Goal: Information Seeking & Learning: Learn about a topic

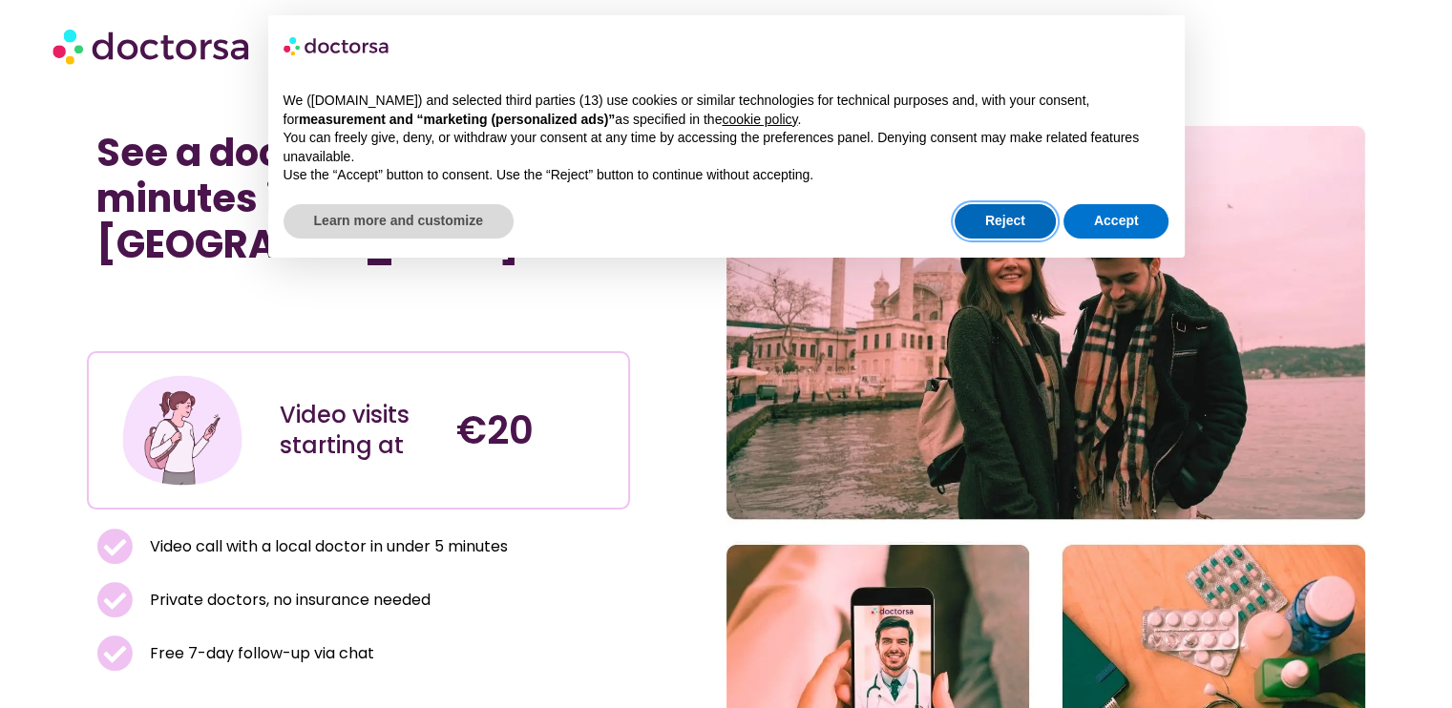
click at [1019, 233] on button "Reject" at bounding box center [1004, 221] width 101 height 34
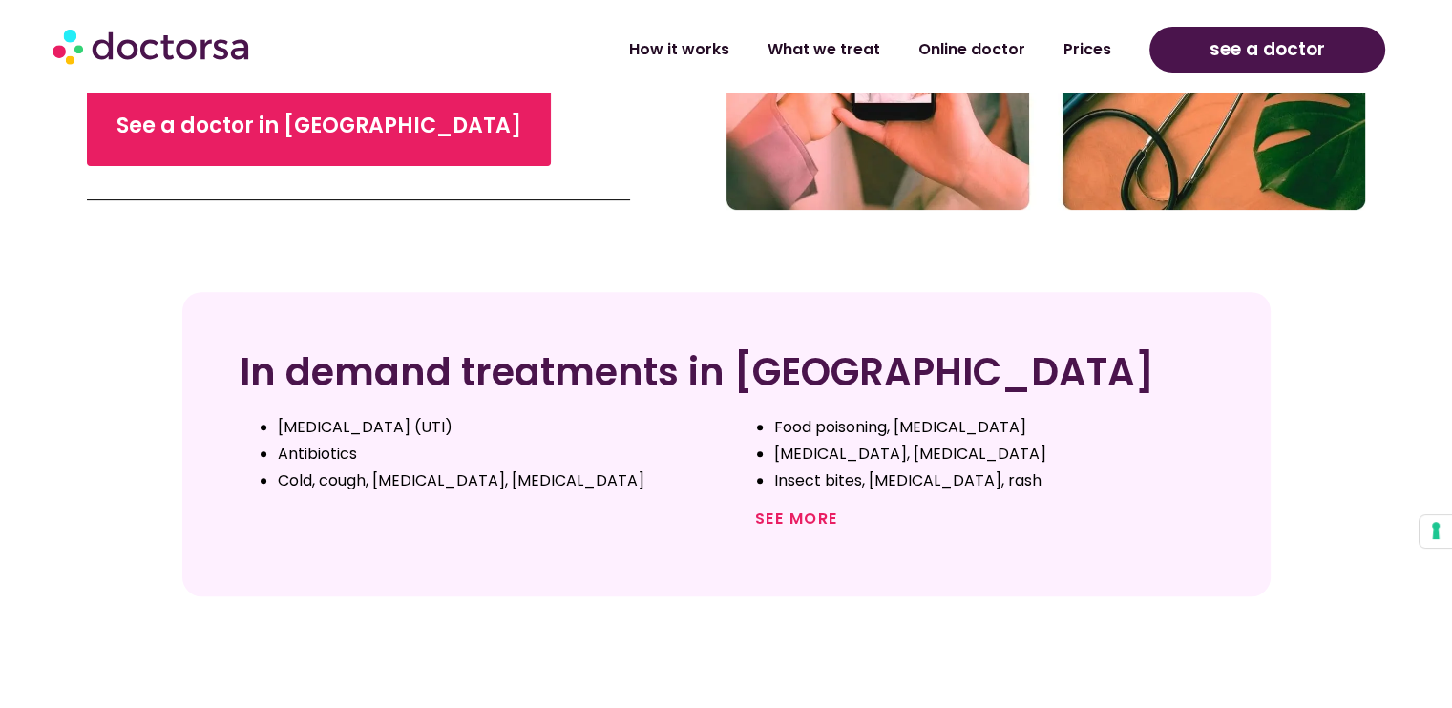
scroll to position [641, 0]
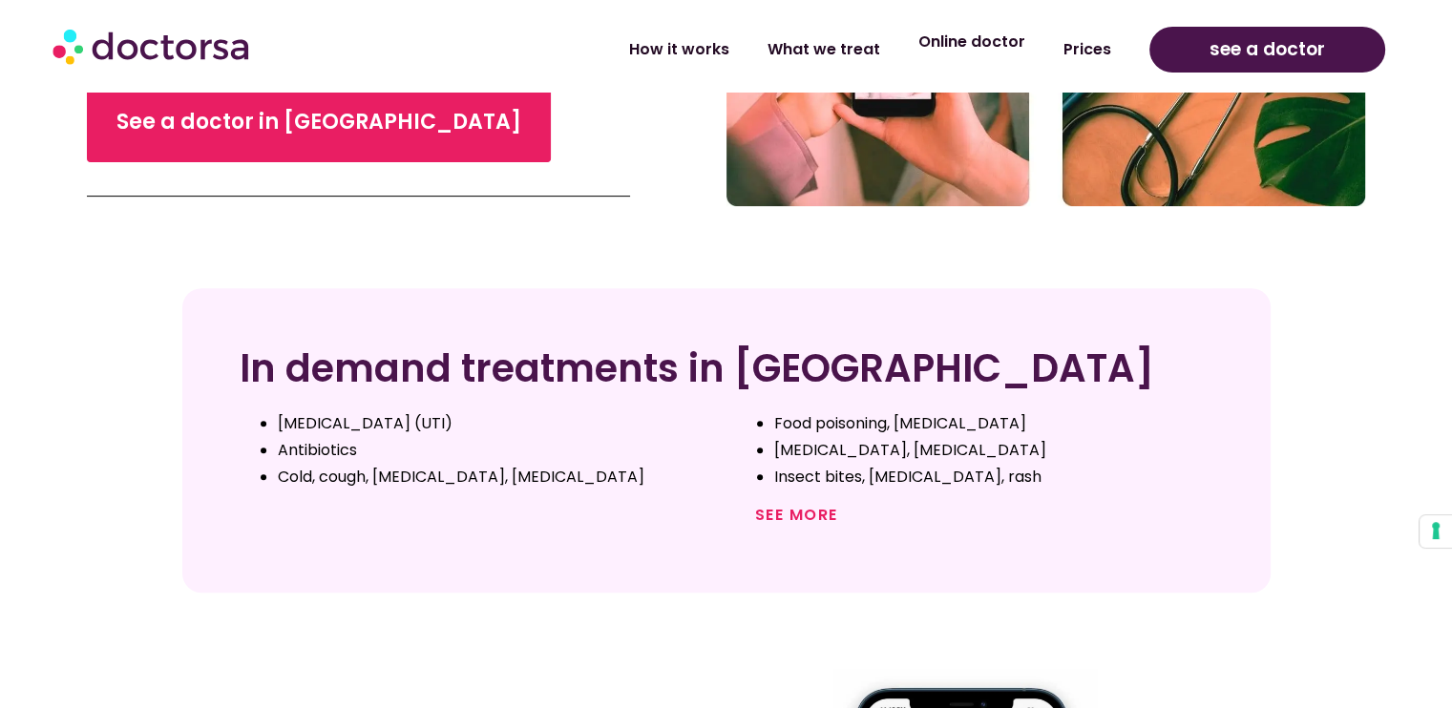
click at [980, 52] on link "Online doctor" at bounding box center [971, 42] width 145 height 44
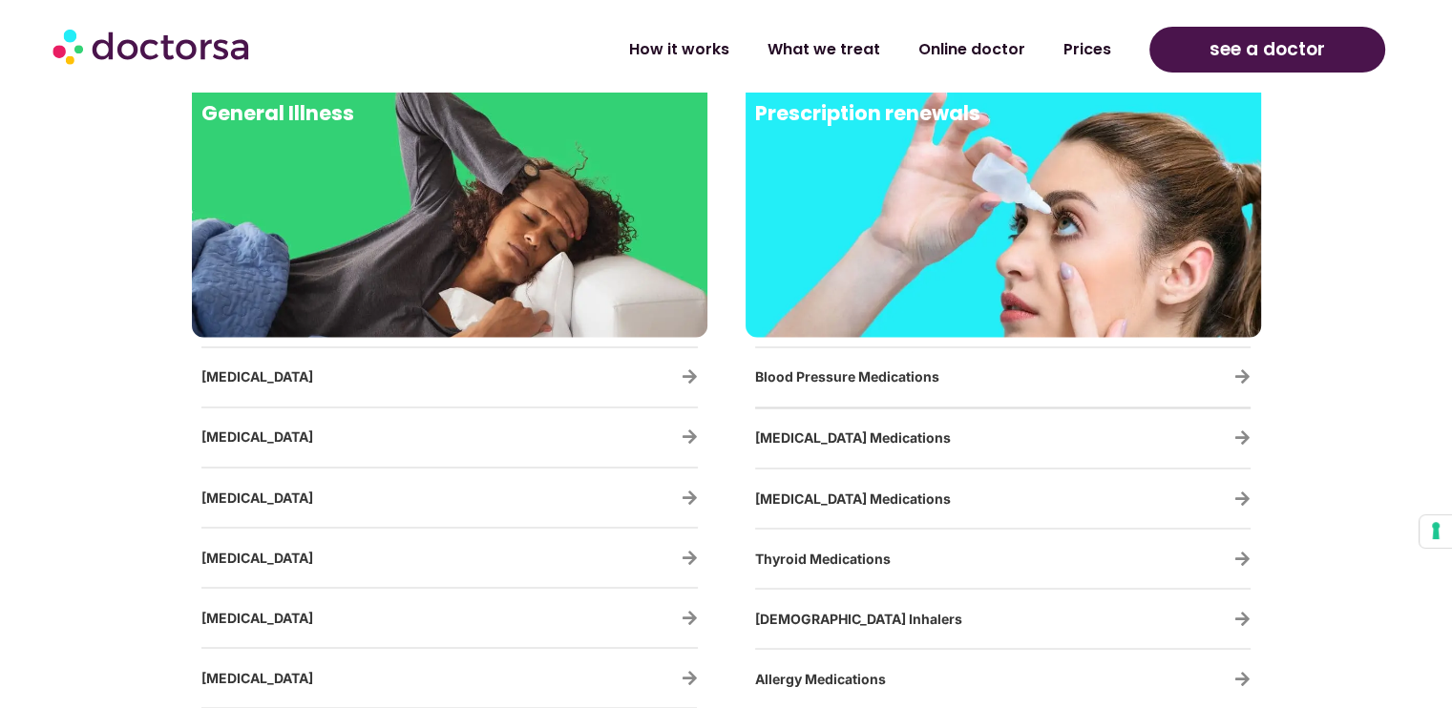
scroll to position [3163, 0]
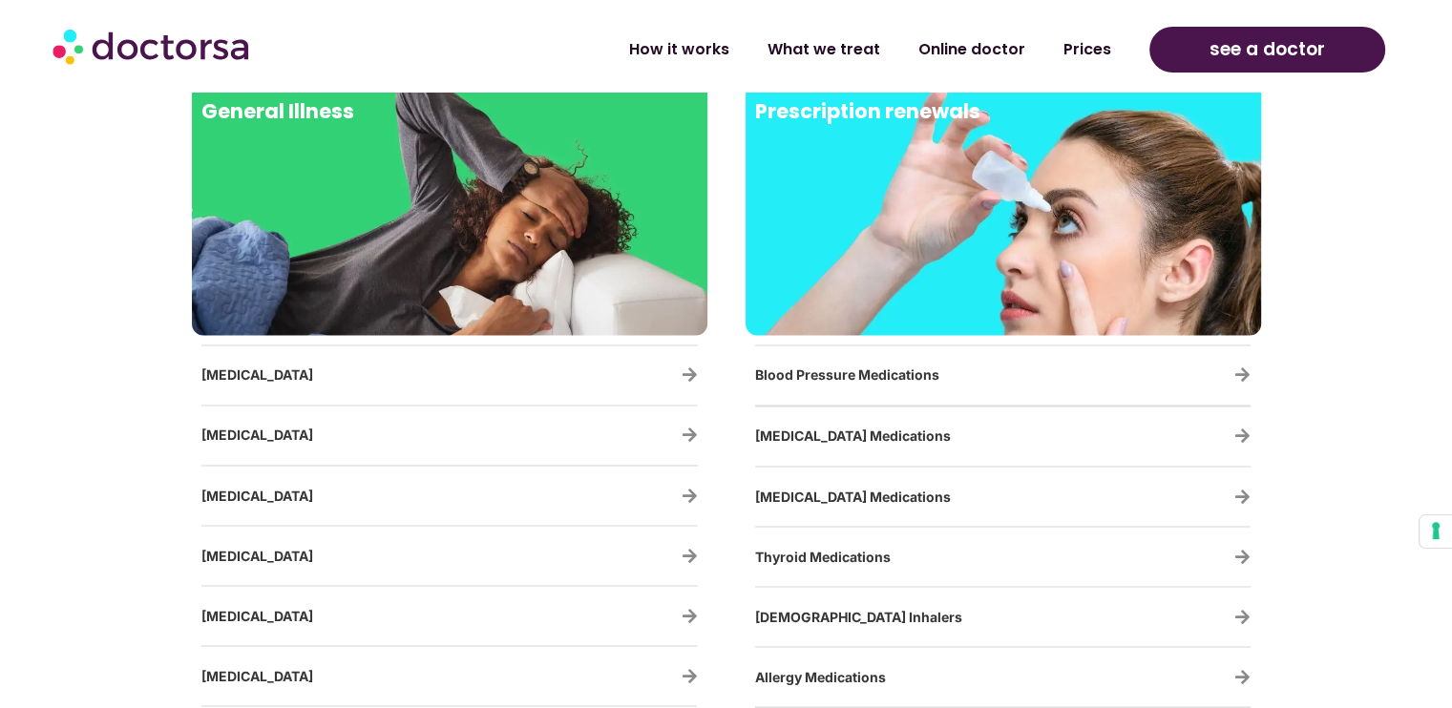
click at [821, 377] on span "Blood Pressure Medications" at bounding box center [847, 374] width 184 height 16
click at [1247, 380] on icon at bounding box center [1242, 374] width 16 height 16
click at [1245, 376] on icon at bounding box center [1242, 374] width 16 height 16
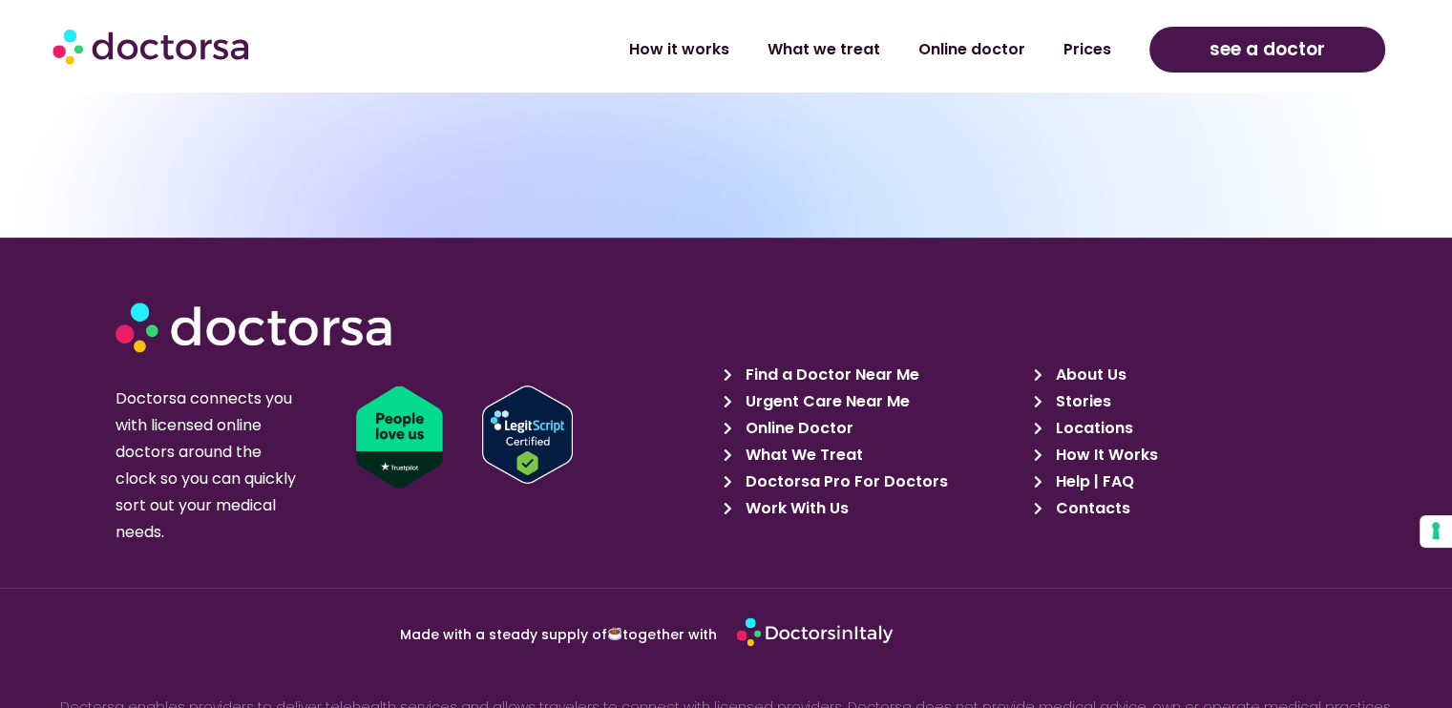
scroll to position [8108, 0]
